Goal: Task Accomplishment & Management: Manage account settings

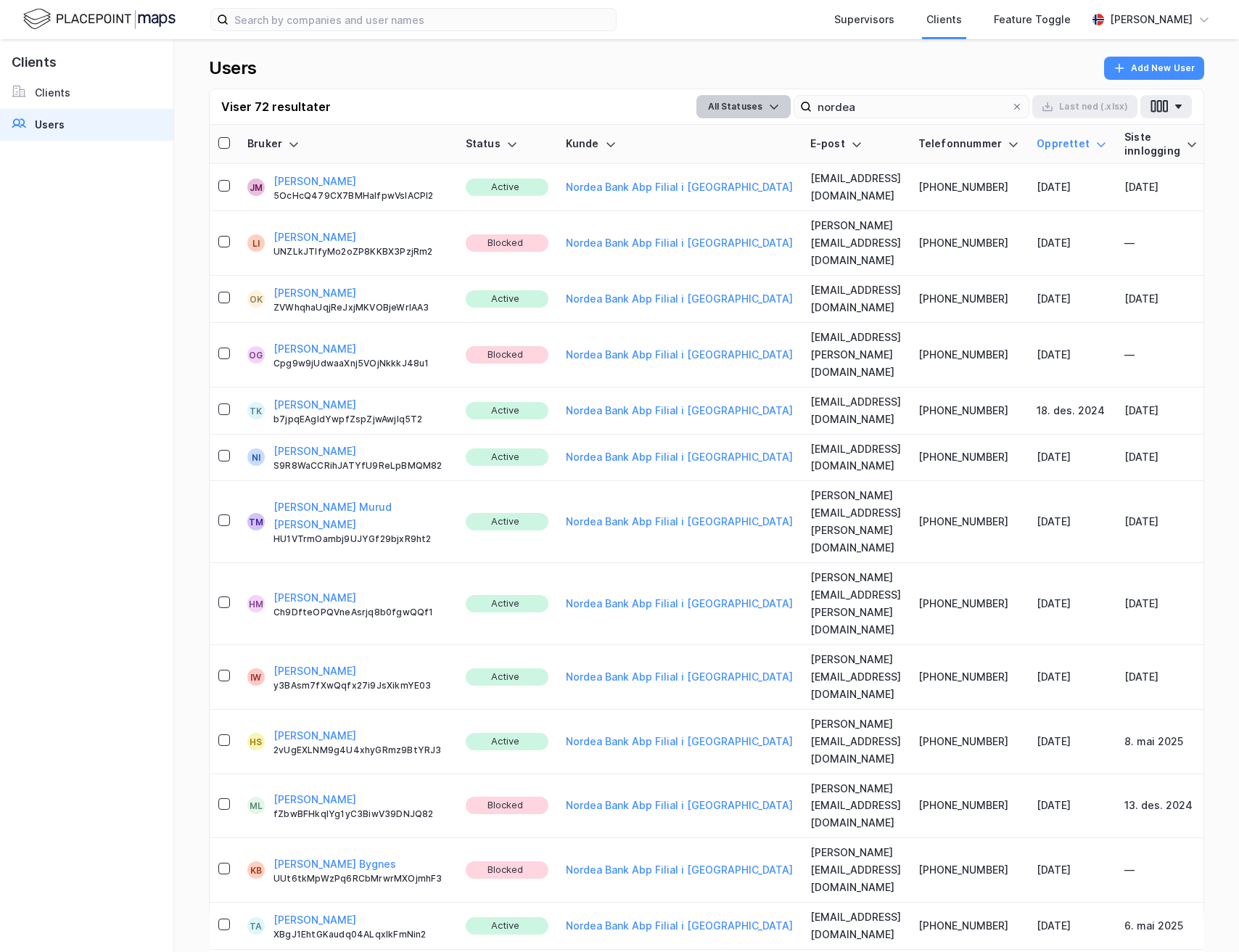
drag, startPoint x: 955, startPoint y: 110, endPoint x: 793, endPoint y: 102, distance: 162.2
click at [793, 102] on div "All Statuses nordea Last [PERSON_NAME] (.xlsx)" at bounding box center [943, 106] width 495 height 23
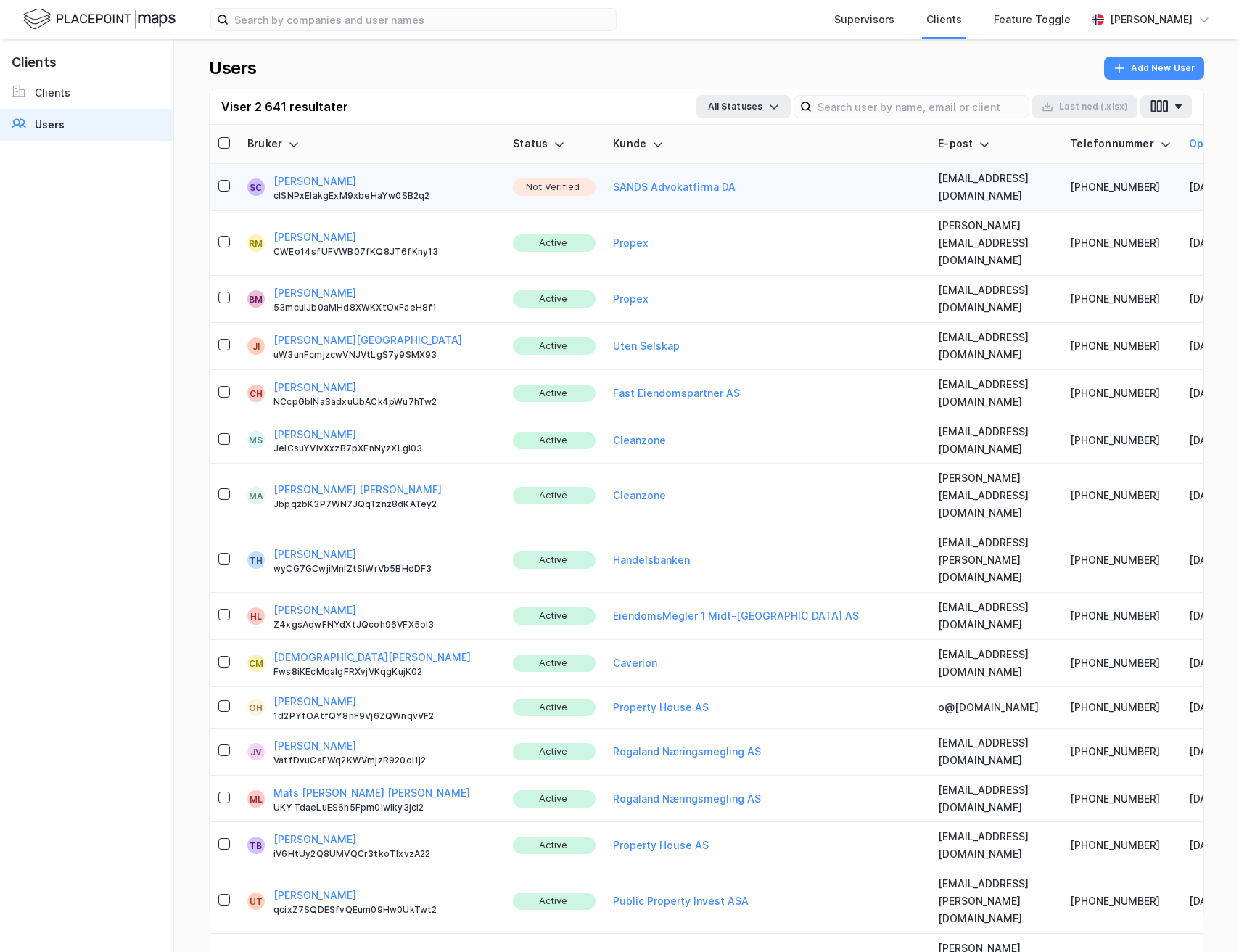
click at [290, 175] on button "[PERSON_NAME]" at bounding box center [314, 182] width 83 height 17
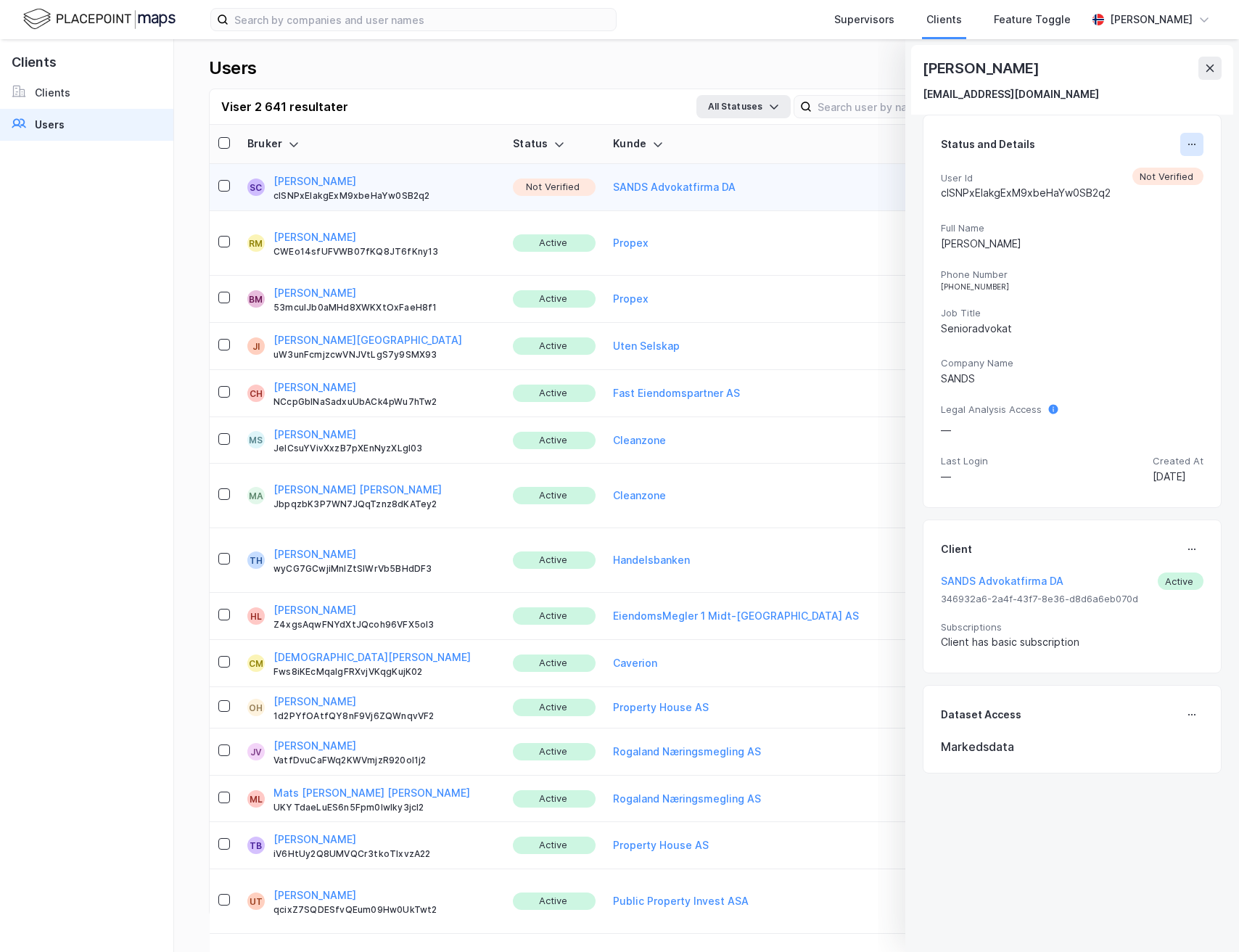
click at [1188, 138] on button at bounding box center [1192, 144] width 23 height 23
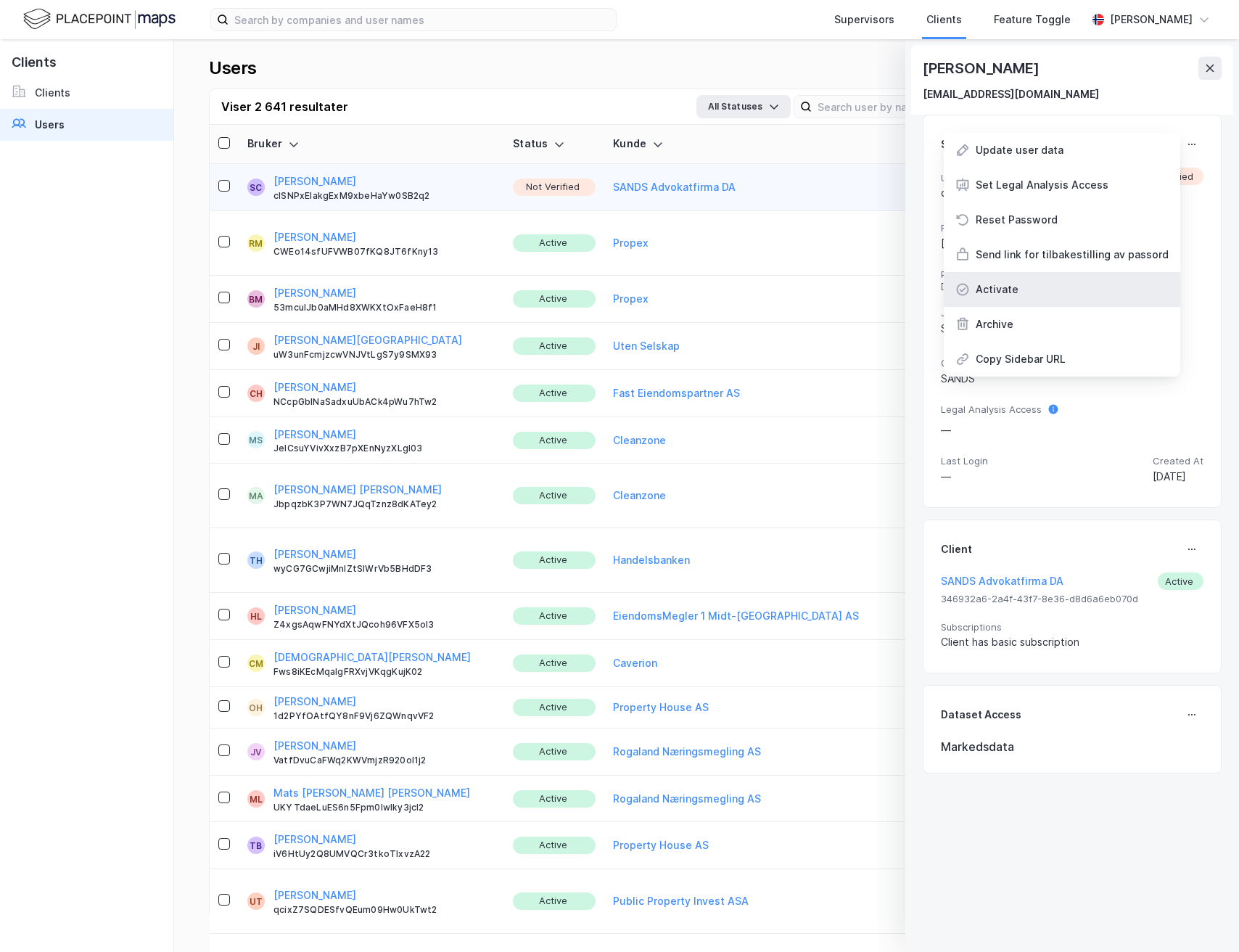
click at [1024, 288] on div "Activate" at bounding box center [1062, 289] width 236 height 35
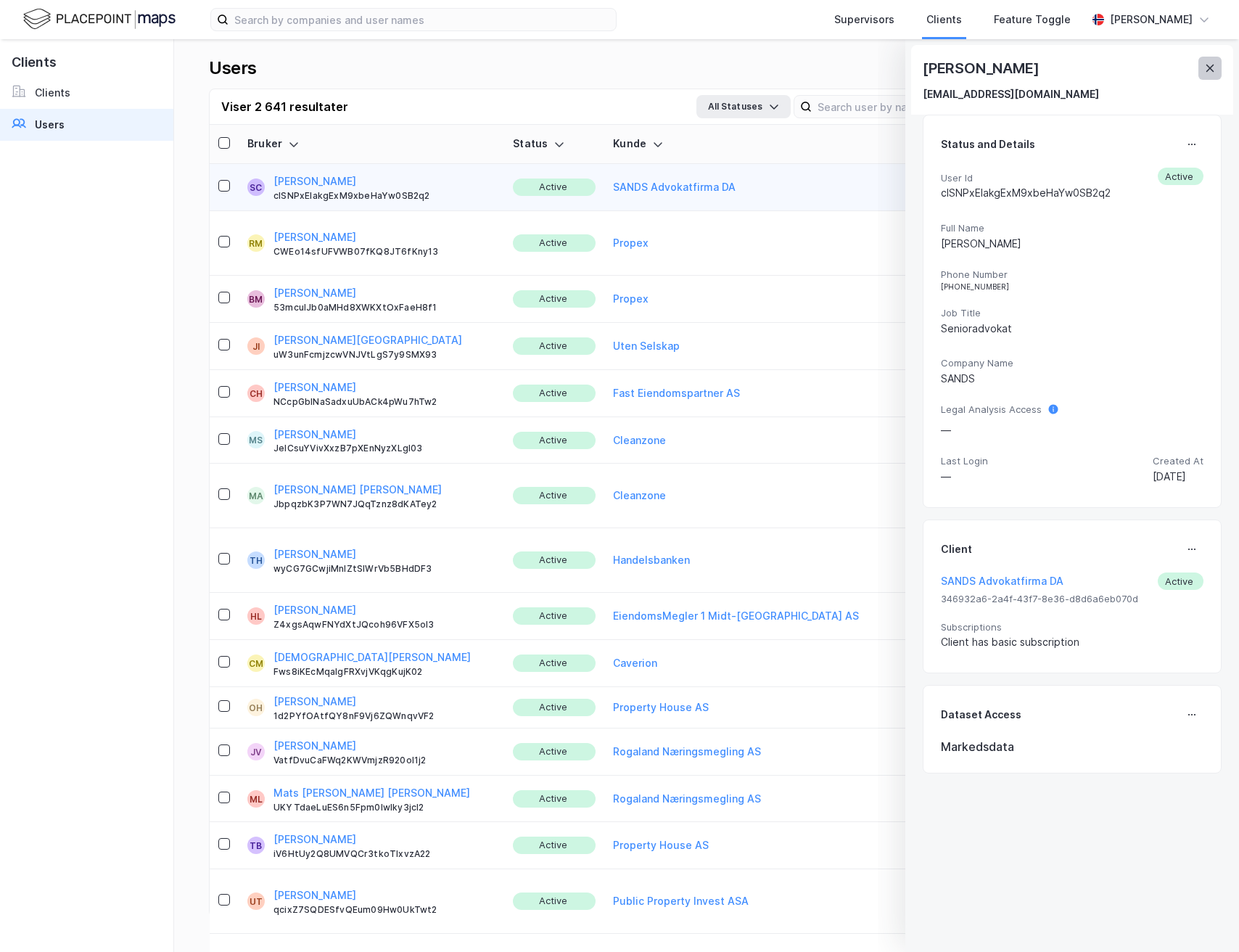
click at [1209, 70] on icon at bounding box center [1210, 68] width 12 height 12
click at [1209, 64] on div "Users Add New User Viser 2 641 resultater All Statuses Last ned (.xlsx) Bruker …" at bounding box center [706, 495] width 1065 height 912
